Goal: Use online tool/utility: Utilize a website feature to perform a specific function

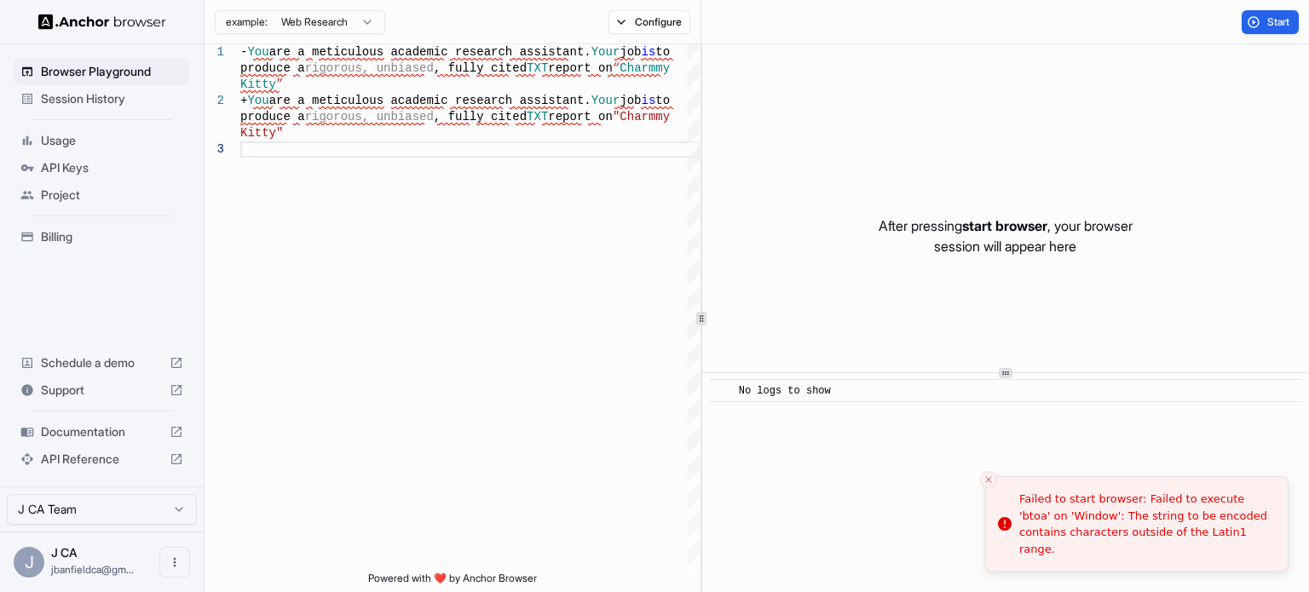
click at [48, 169] on span "API Keys" at bounding box center [112, 167] width 142 height 17
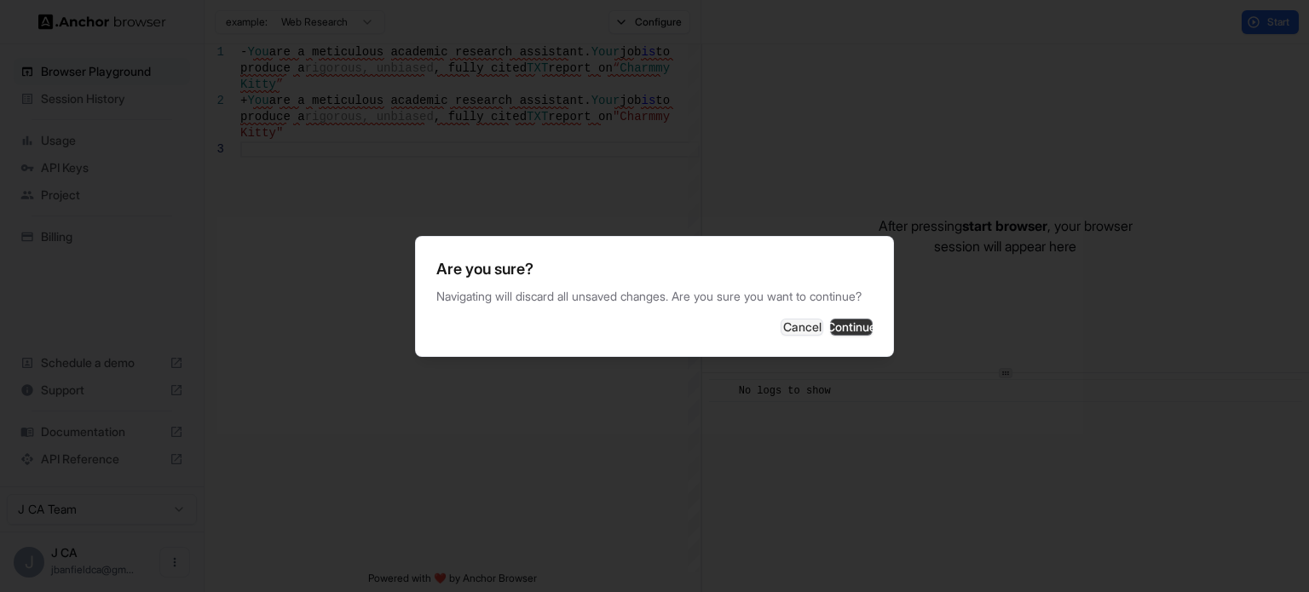
click at [830, 336] on button "Continue" at bounding box center [851, 327] width 43 height 17
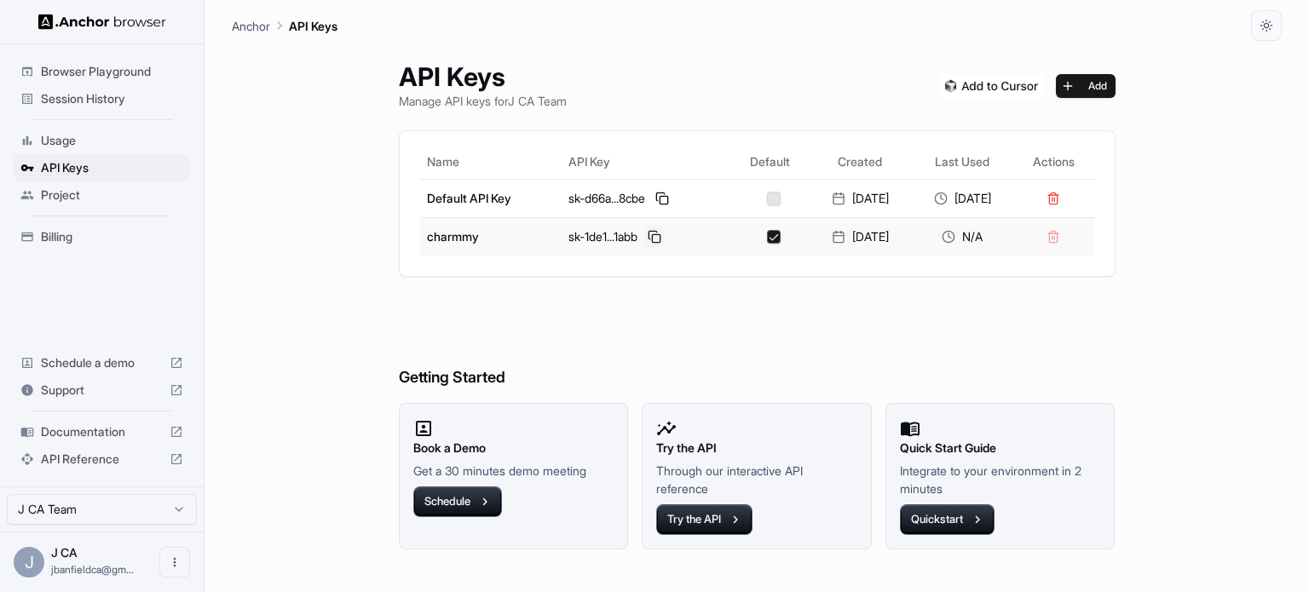
click at [644, 231] on button at bounding box center [654, 237] width 20 height 20
click at [644, 239] on button at bounding box center [654, 237] width 20 height 20
click at [714, 514] on button "Try the API" at bounding box center [704, 520] width 96 height 31
click at [96, 194] on span "Project" at bounding box center [112, 195] width 142 height 17
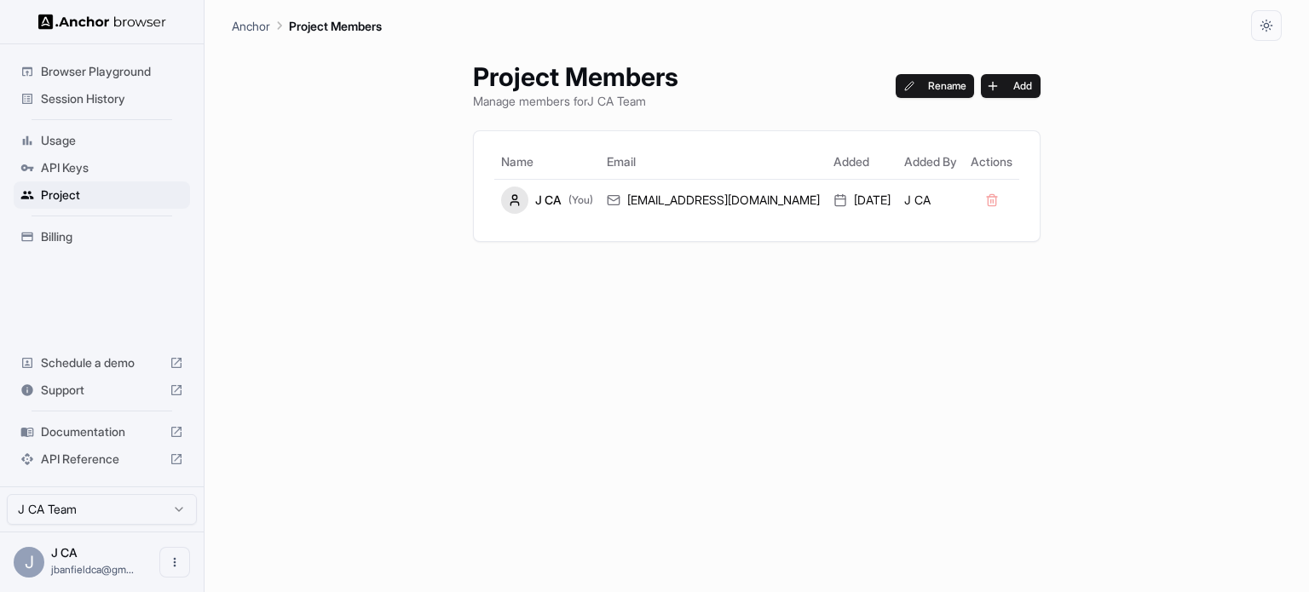
click at [95, 167] on span "API Keys" at bounding box center [112, 167] width 142 height 17
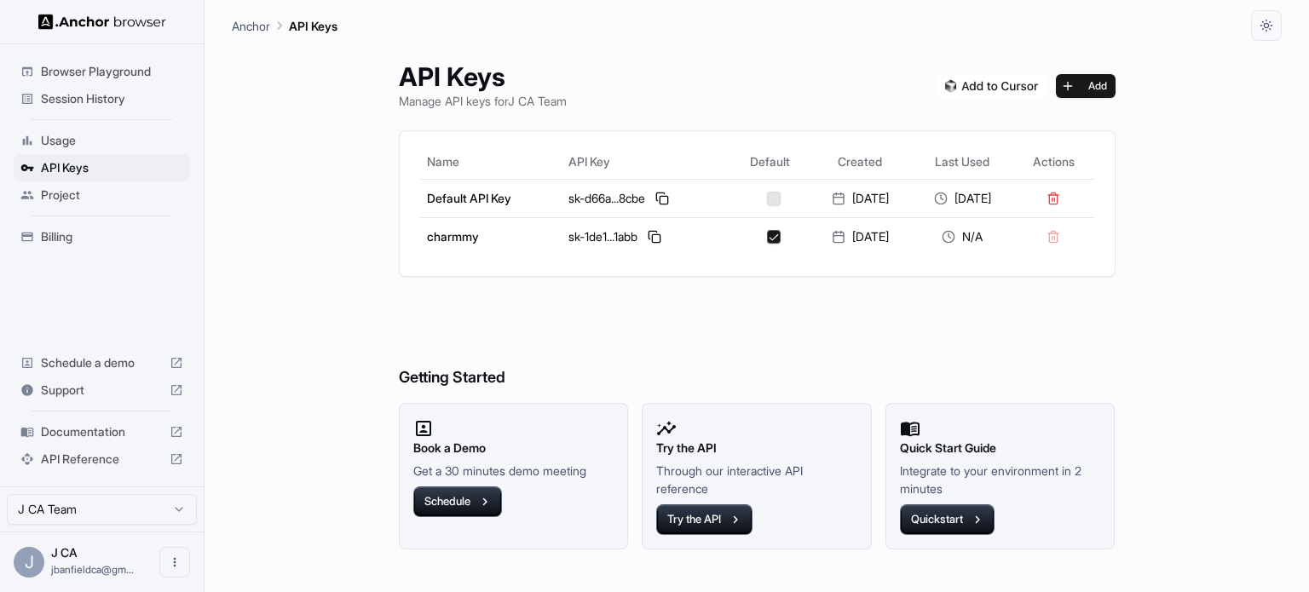
click at [100, 459] on span "API Reference" at bounding box center [102, 459] width 122 height 17
click at [106, 171] on span "API Keys" at bounding box center [112, 167] width 142 height 17
click at [647, 241] on button at bounding box center [654, 237] width 20 height 20
click at [170, 569] on button "Open menu" at bounding box center [174, 562] width 31 height 31
click at [26, 571] on div at bounding box center [654, 296] width 1309 height 592
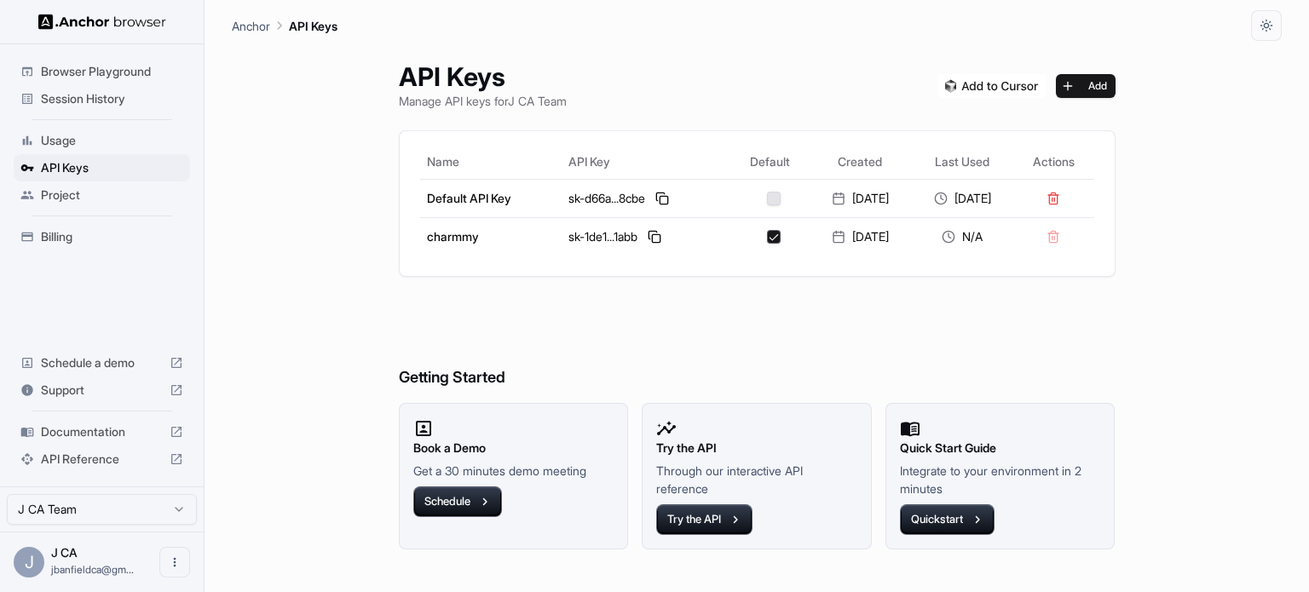
click at [31, 562] on div "J" at bounding box center [29, 562] width 31 height 31
click at [68, 196] on span "Project" at bounding box center [112, 195] width 142 height 17
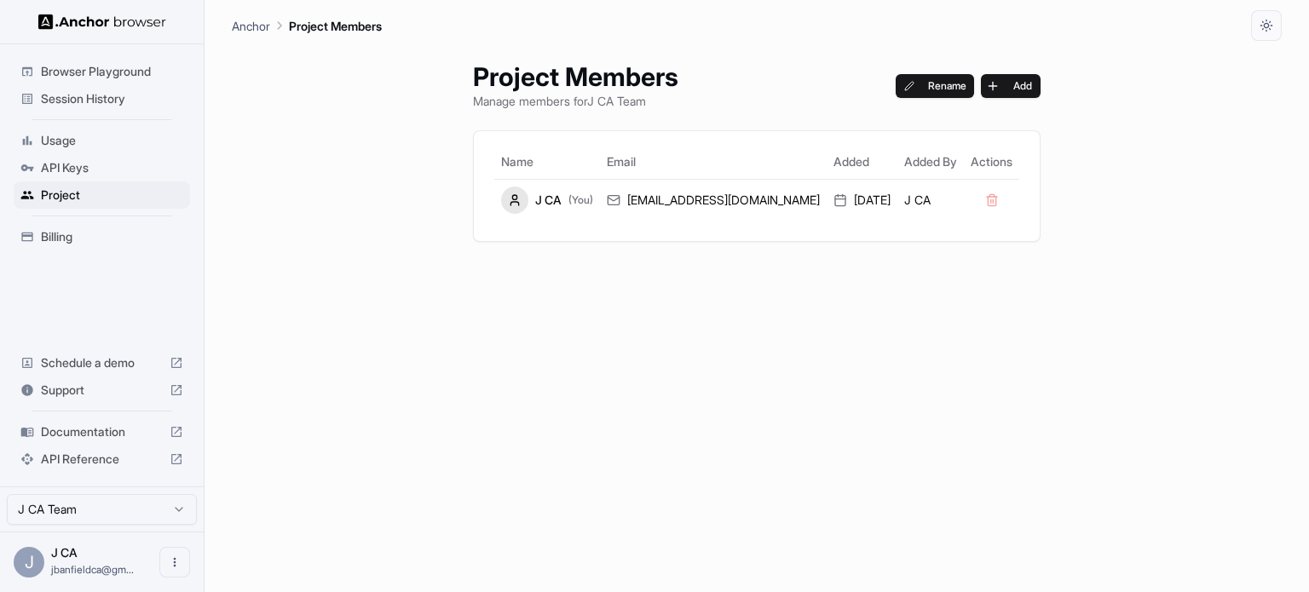
click at [68, 179] on div "API Keys" at bounding box center [102, 167] width 176 height 27
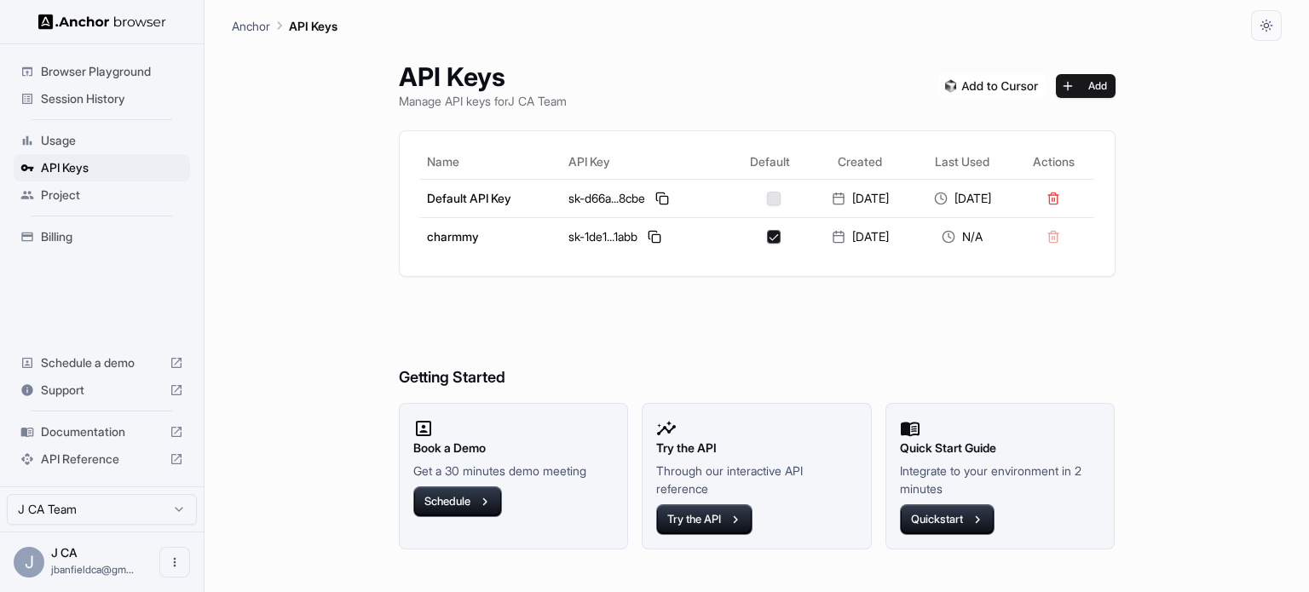
click at [239, 21] on p "Anchor" at bounding box center [251, 26] width 38 height 18
click at [656, 517] on button "Try the API" at bounding box center [704, 520] width 96 height 31
click at [102, 72] on span "Browser Playground" at bounding box center [112, 71] width 142 height 17
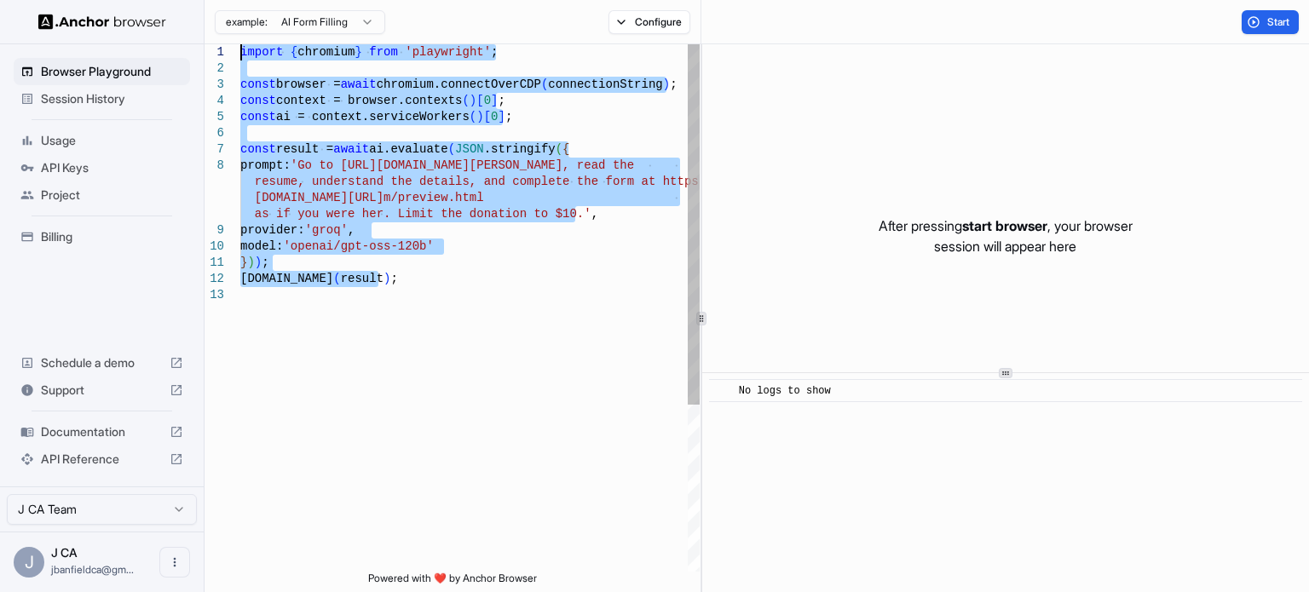
drag, startPoint x: 390, startPoint y: 286, endPoint x: 171, endPoint y: 20, distance: 344.6
click at [240, 44] on div "import { chromium } from 'playwright' ; const browser = await chromium.connectO…" at bounding box center [469, 429] width 459 height 771
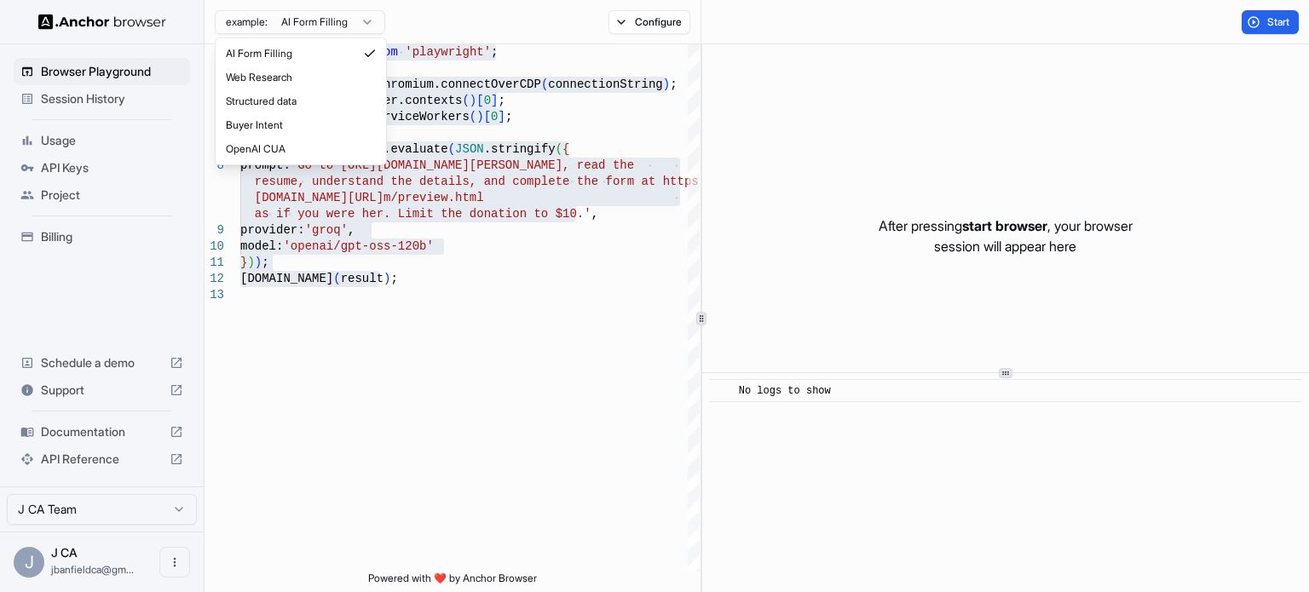
click at [333, 28] on html "Browser Playground Session History Usage API Keys Project Billing Schedule a de…" at bounding box center [654, 296] width 1309 height 592
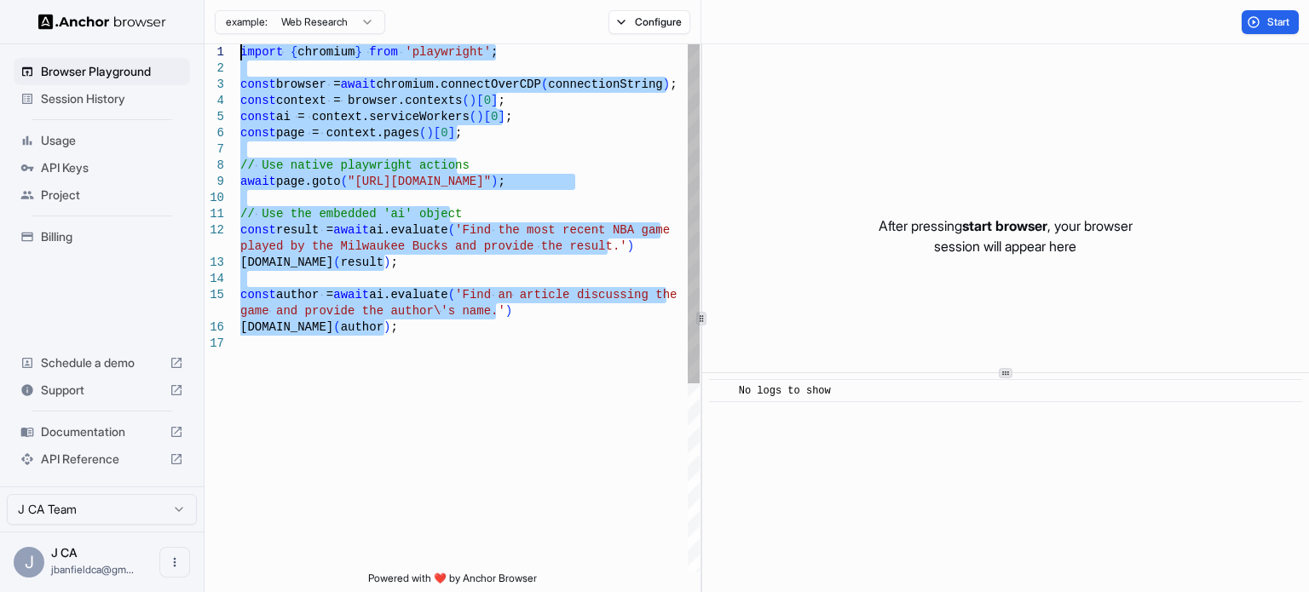
drag, startPoint x: 399, startPoint y: 338, endPoint x: 197, endPoint y: -6, distance: 398.5
click at [240, 44] on div "import { chromium } from 'playwright' ; const browser = await chromium.connectO…" at bounding box center [469, 453] width 459 height 819
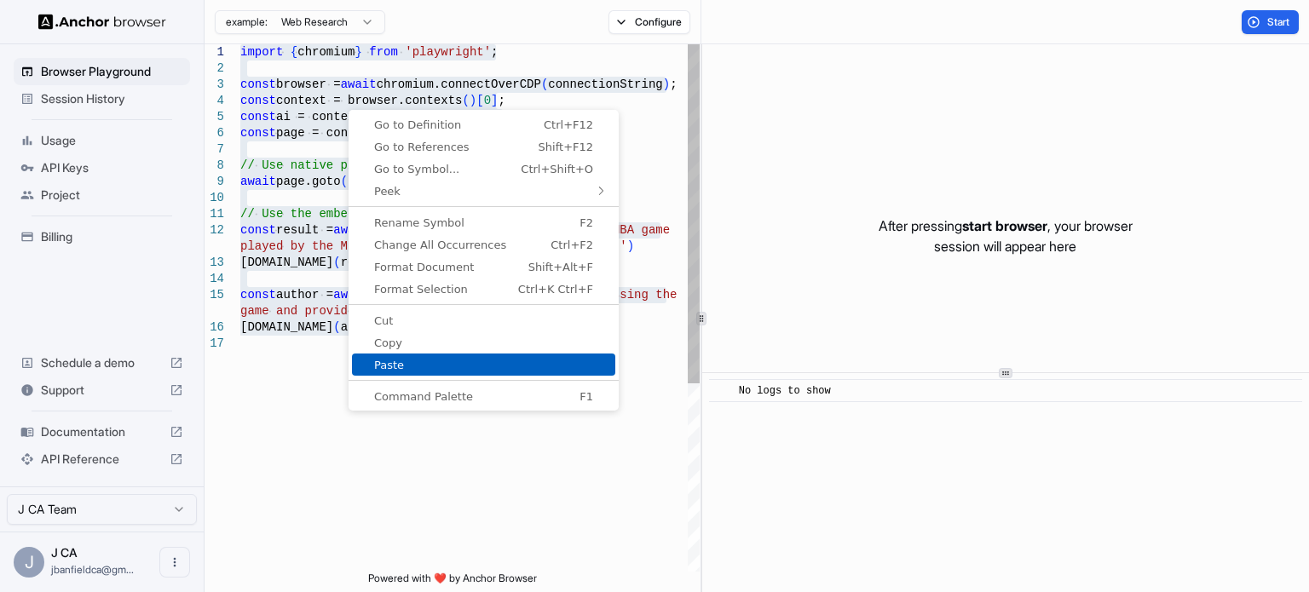
click at [411, 361] on span "Paste" at bounding box center [483, 365] width 263 height 11
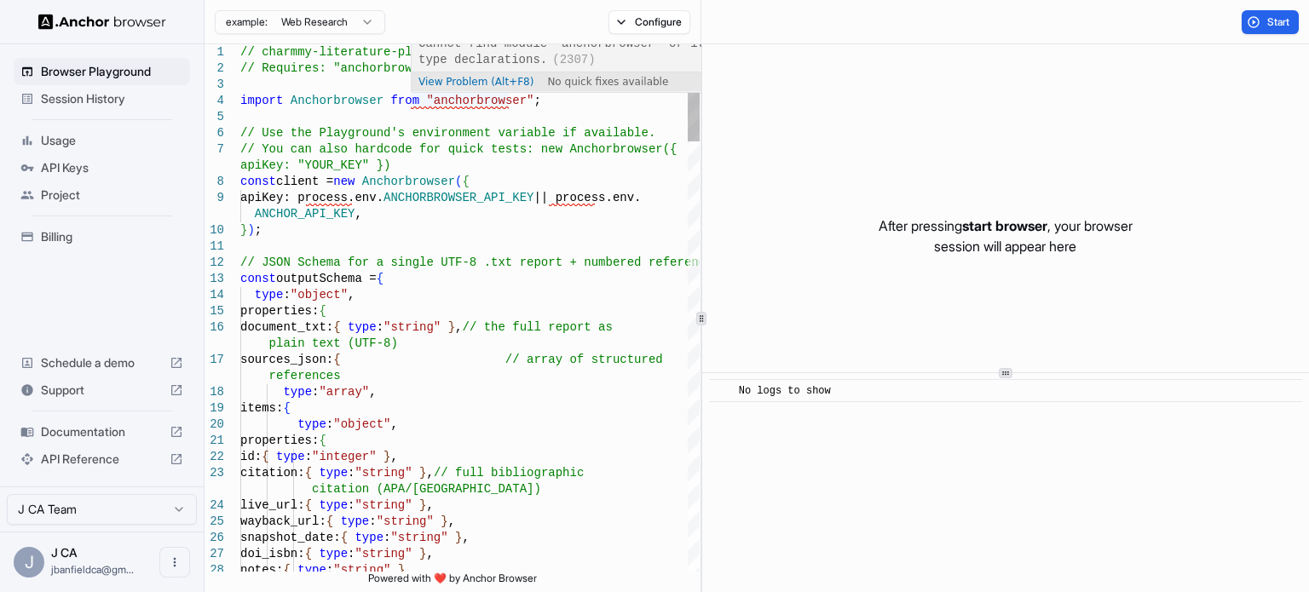
click at [458, 78] on span "View Problem (Alt+F8)" at bounding box center [476, 82] width 115 height 12
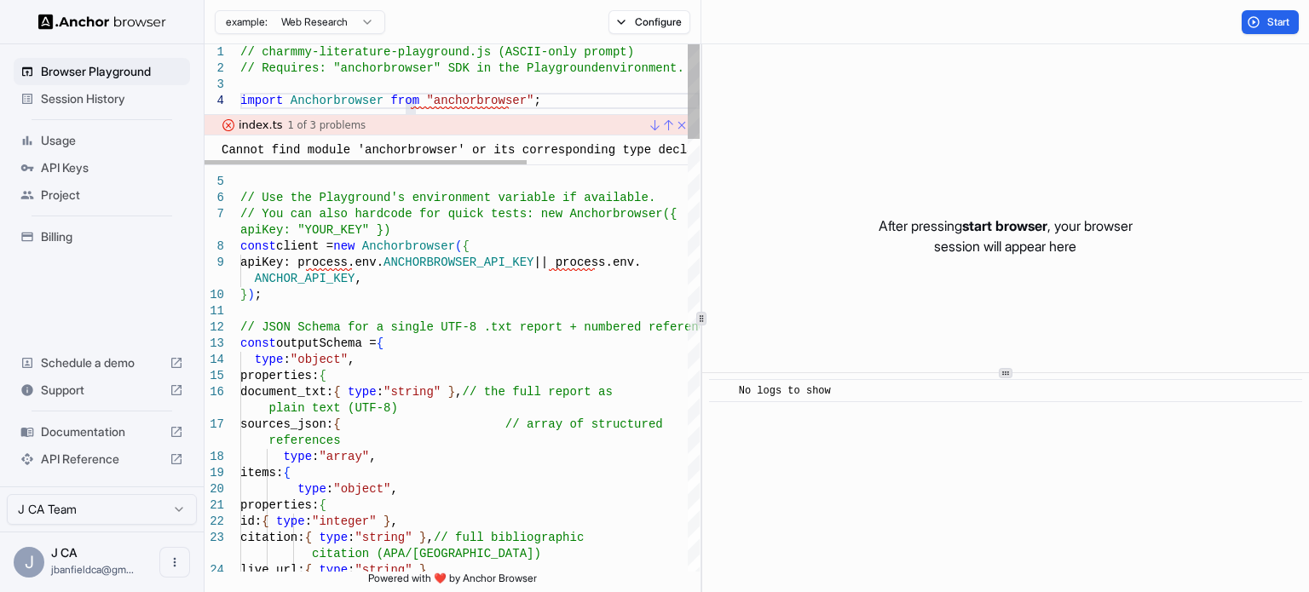
click at [433, 147] on div "Cannot find module 'anchorbrowser' or its corresponding type declarations. (230…" at bounding box center [511, 150] width 578 height 16
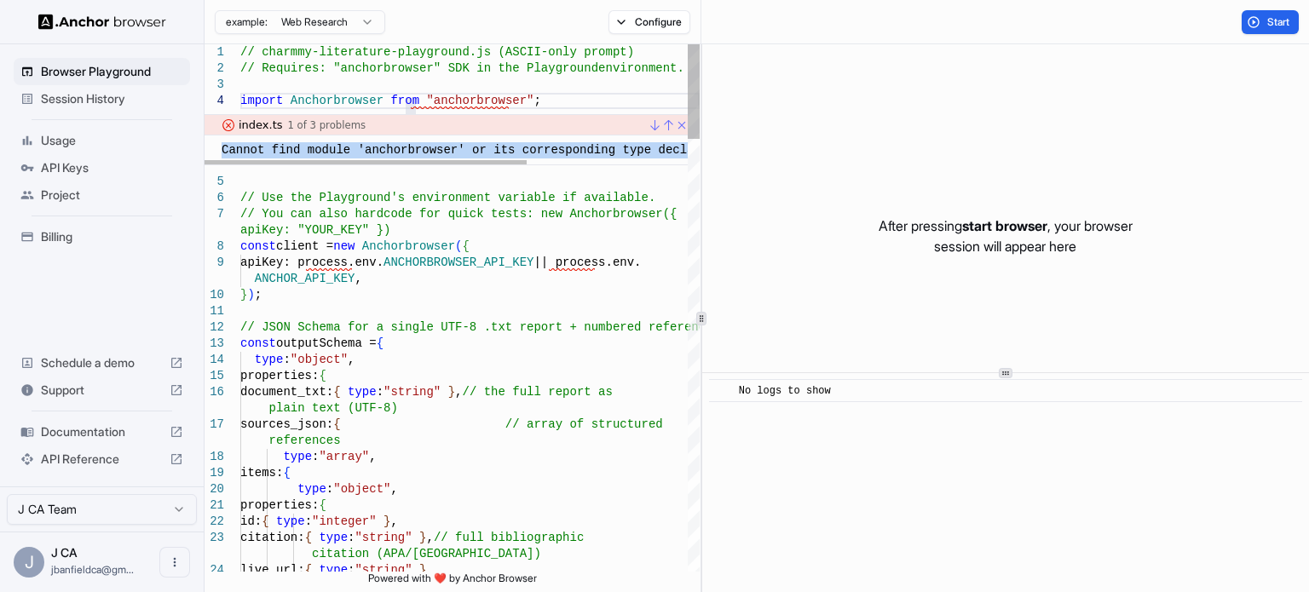
click at [433, 147] on div "Cannot find module 'anchorbrowser' or its corresponding type declarations. (230…" at bounding box center [511, 150] width 578 height 16
copy div "Cannot find module 'anchorbrowser' or its corresponding type declarations. (230…"
click at [655, 126] on link "Go to Next Problem (Error, Warning, Info) (Alt+F8)" at bounding box center [652, 125] width 14 height 14
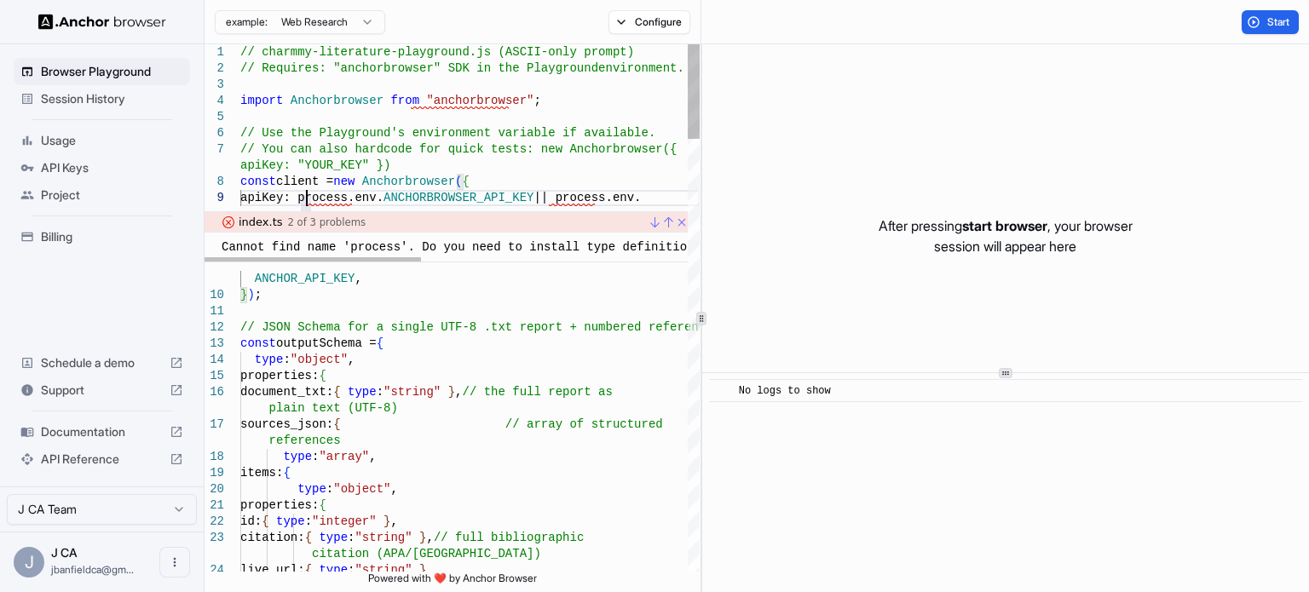
click at [376, 246] on div "Cannot find name 'process'. Do you need to install type definitions for node? T…" at bounding box center [651, 248] width 858 height 16
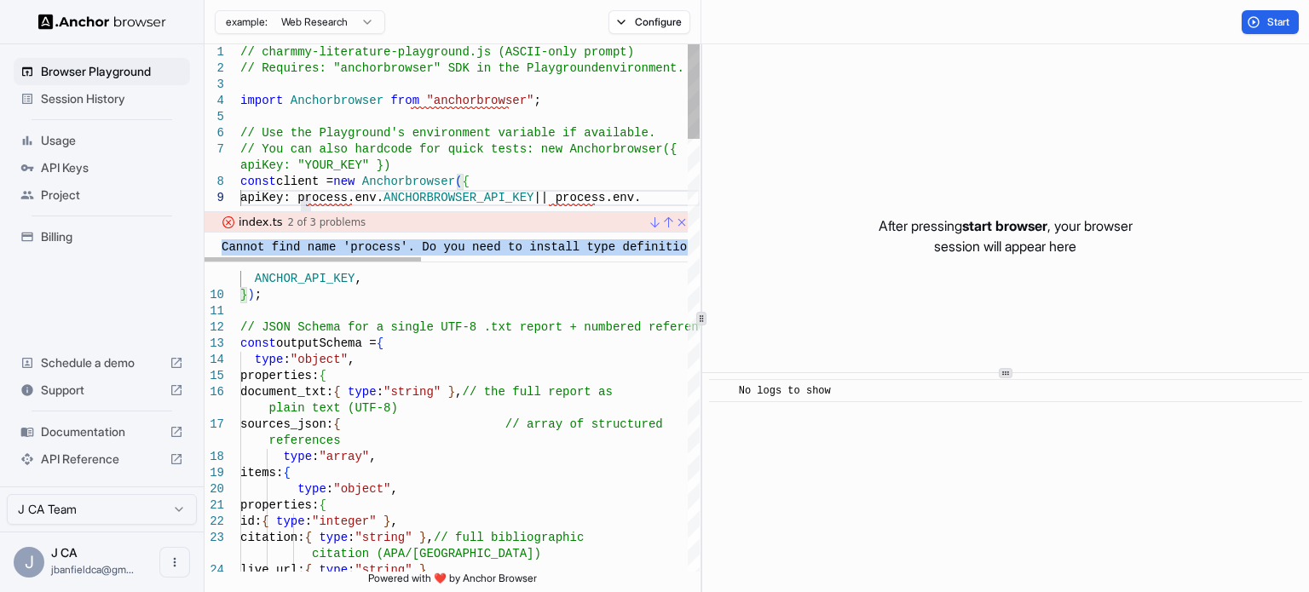
click at [376, 246] on div "Cannot find name 'process'. Do you need to install type definitions for node? T…" at bounding box center [651, 248] width 858 height 16
copy div "Cannot find name 'process'. Do you need to install type definitions for node? T…"
click at [654, 228] on link "Go to Next Problem (Error, Warning, Info) (Alt+F8)" at bounding box center [652, 223] width 14 height 14
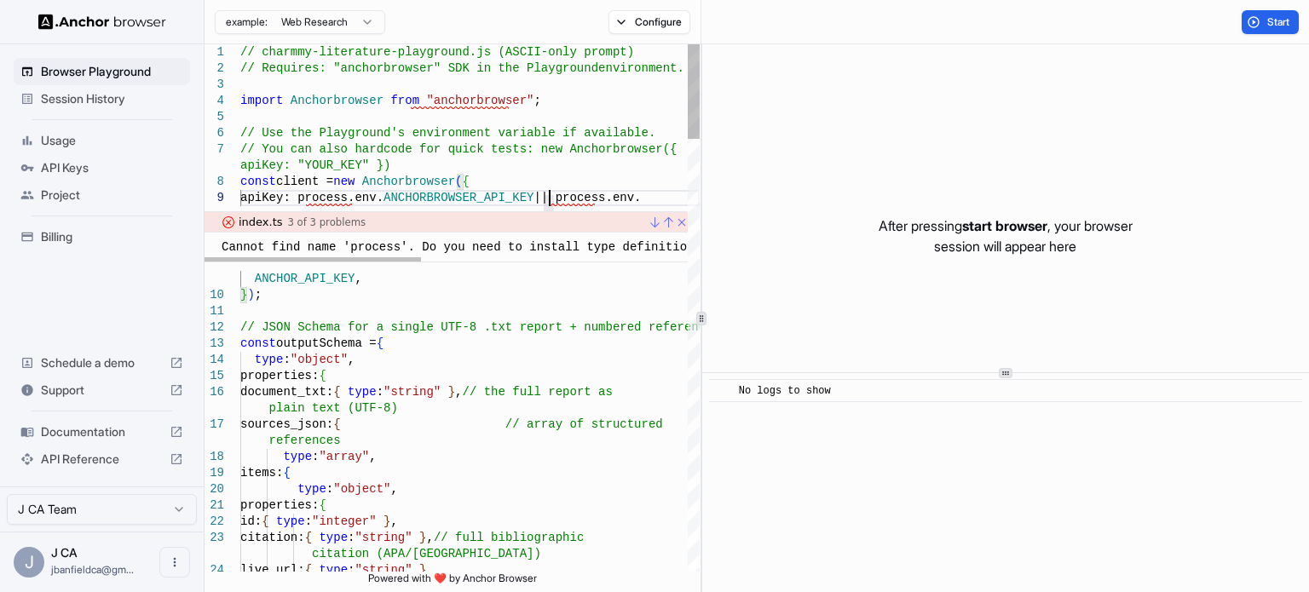
click at [442, 245] on div "Cannot find name 'process'. Do you need to install type definitions for node? T…" at bounding box center [651, 248] width 858 height 16
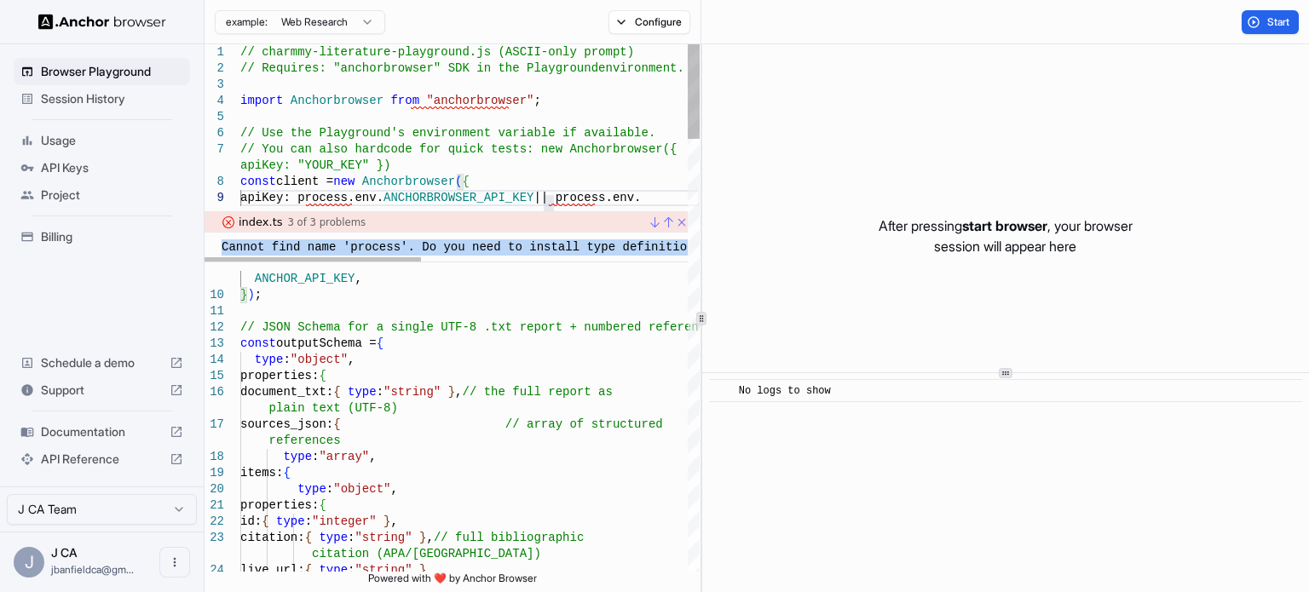
click at [442, 245] on div "Cannot find name 'process'. Do you need to install type definitions for node? T…" at bounding box center [651, 248] width 858 height 16
copy div "Cannot find name 'process'. Do you need to install type definitions for node? T…"
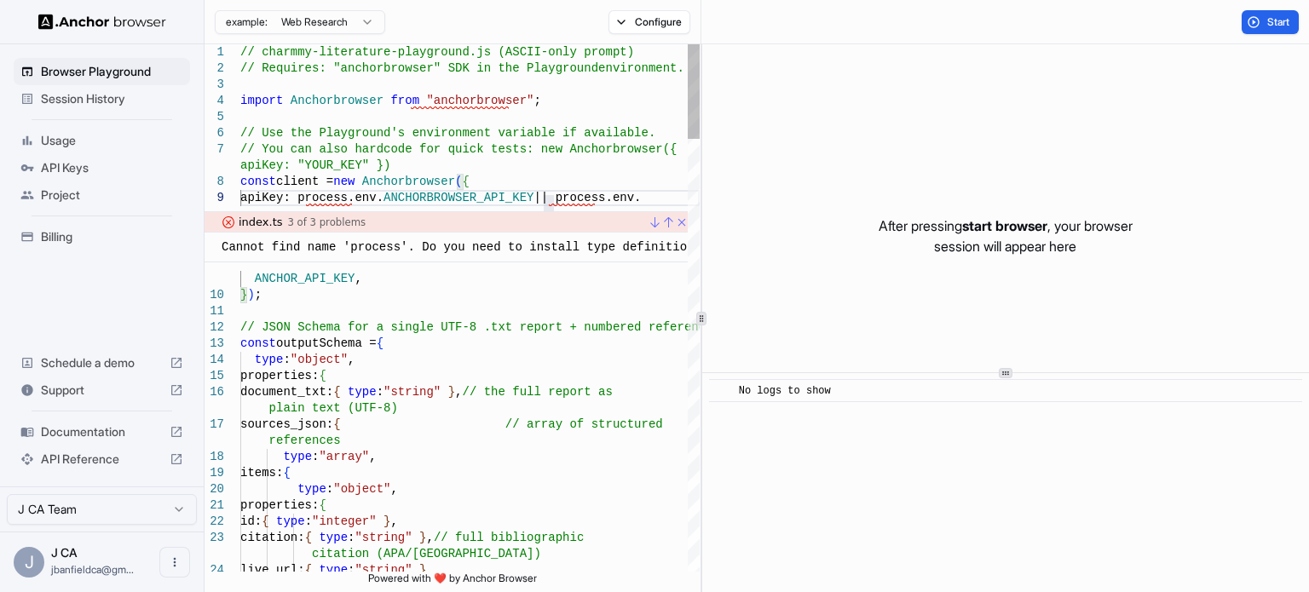
type textarea "**********"
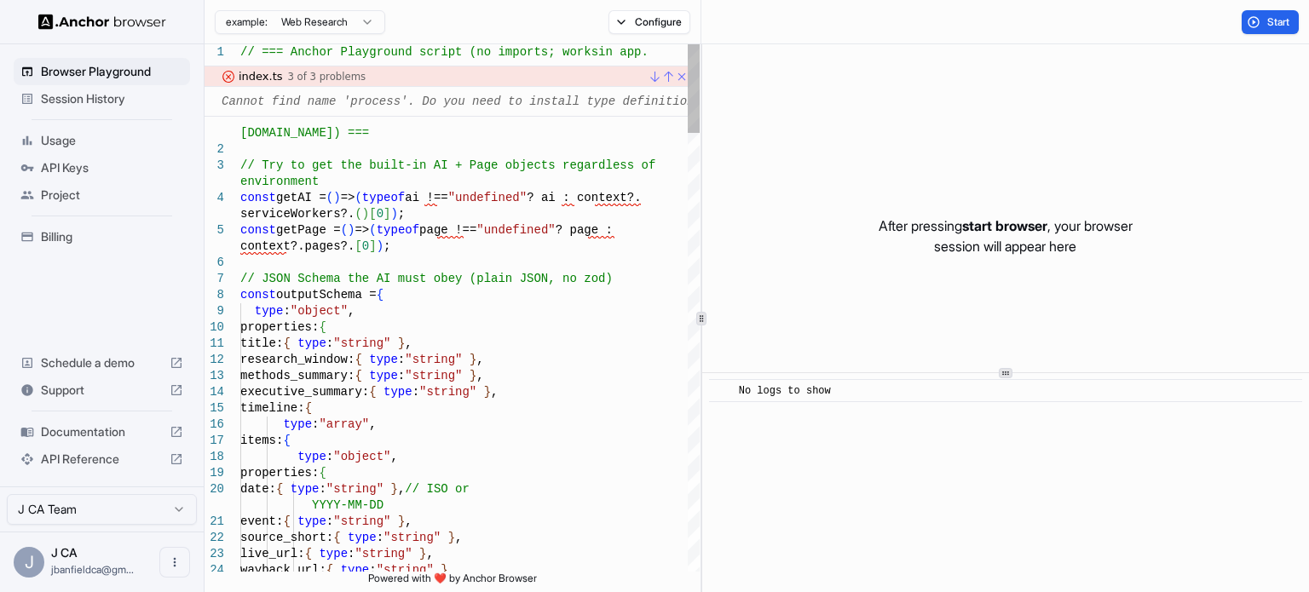
click at [225, 76] on div at bounding box center [229, 77] width 14 height 14
click at [657, 78] on link "Go to Next Problem (Error, Warning, Info) (Alt+F8)" at bounding box center [652, 77] width 14 height 14
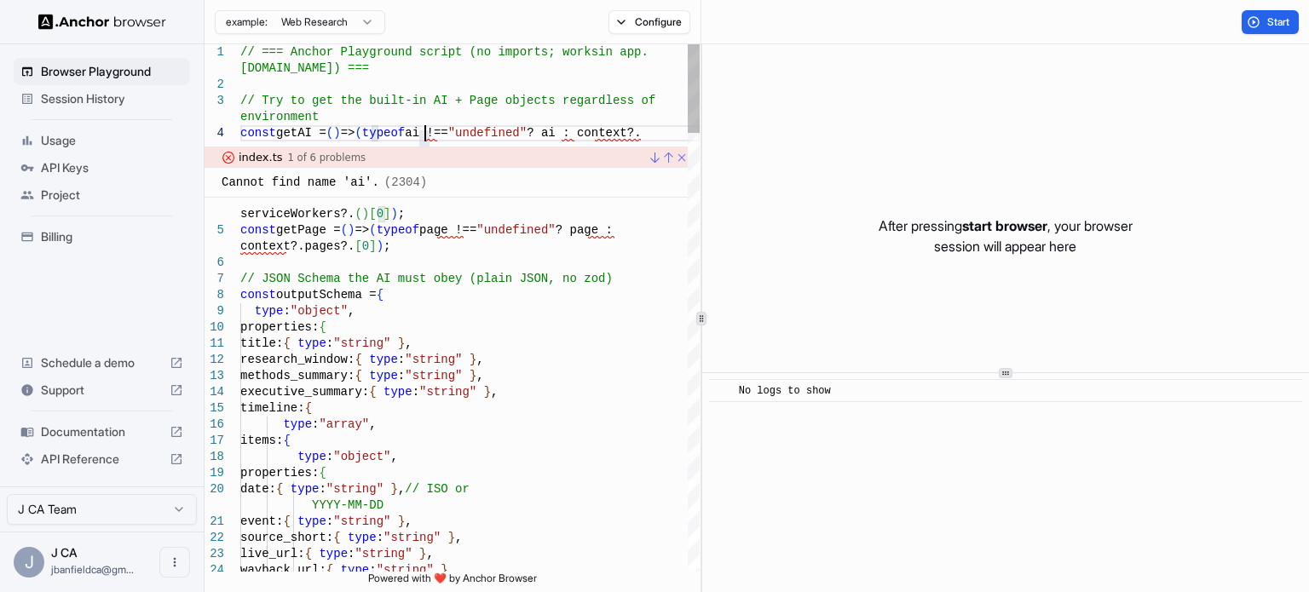
click at [651, 159] on link "Go to Next Problem (Error, Warning, Info) (Alt+F8)" at bounding box center [652, 158] width 14 height 14
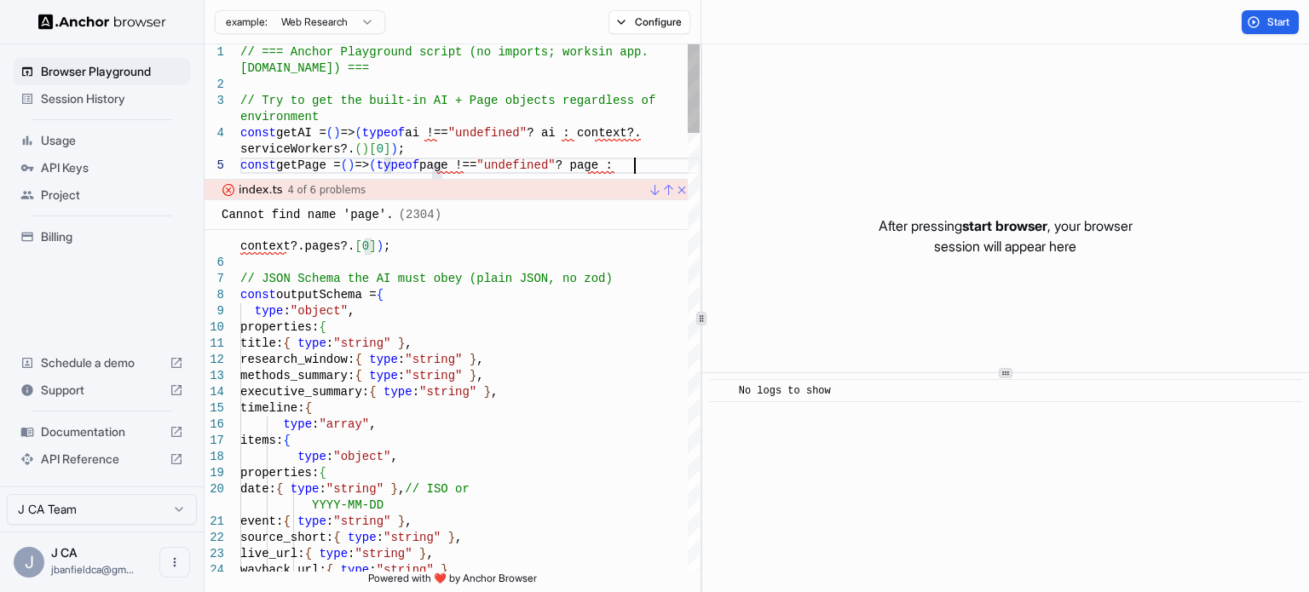
type textarea "**********"
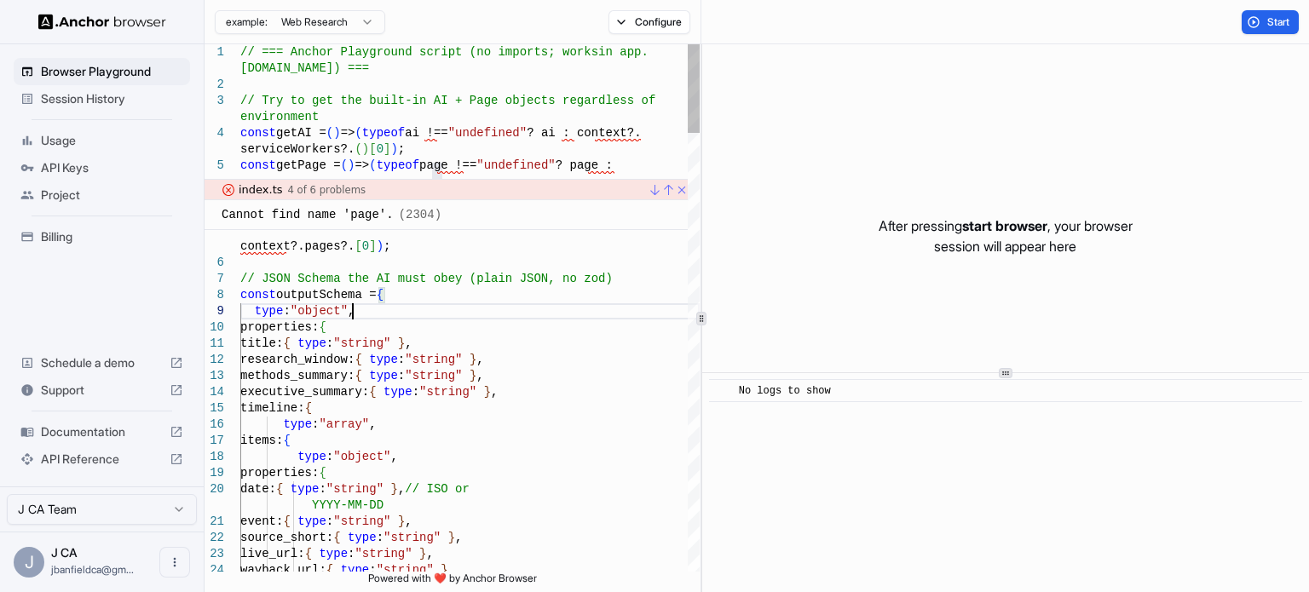
drag, startPoint x: 559, startPoint y: 347, endPoint x: 549, endPoint y: 345, distance: 10.4
